Goal: Navigation & Orientation: Find specific page/section

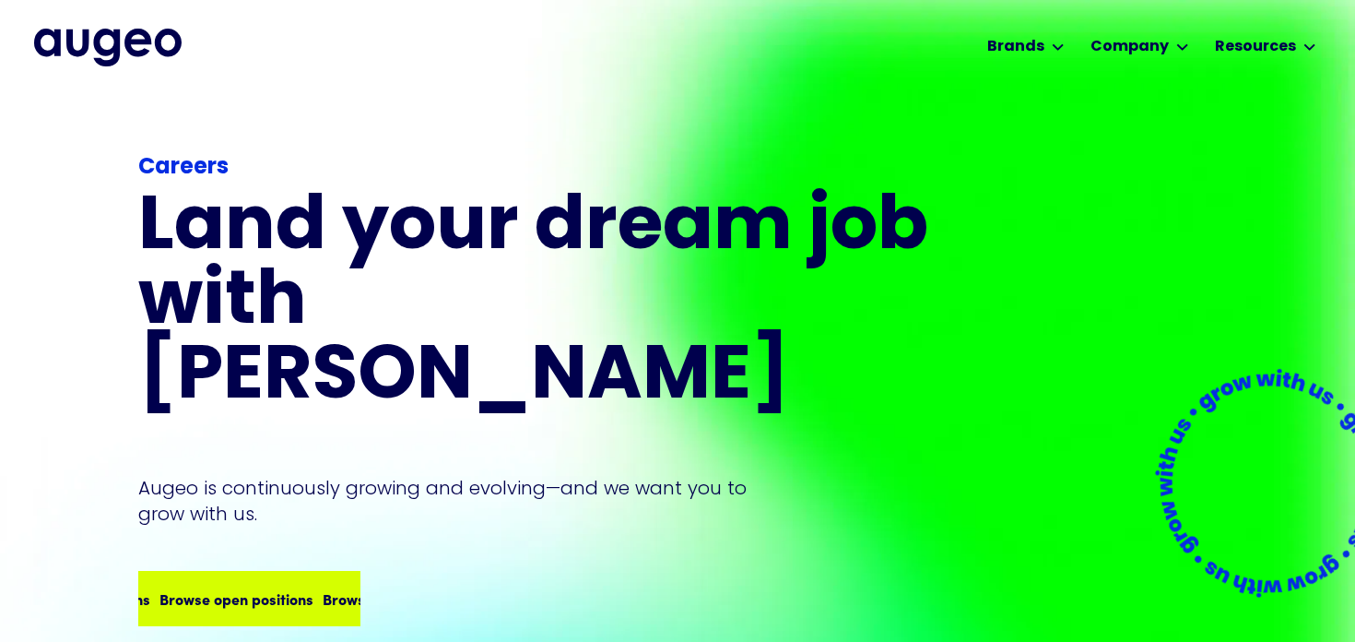
click at [314, 587] on div "Browse open positions" at bounding box center [391, 598] width 154 height 22
click at [262, 587] on div "Browse open positions" at bounding box center [225, 598] width 154 height 22
